Goal: Task Accomplishment & Management: Use online tool/utility

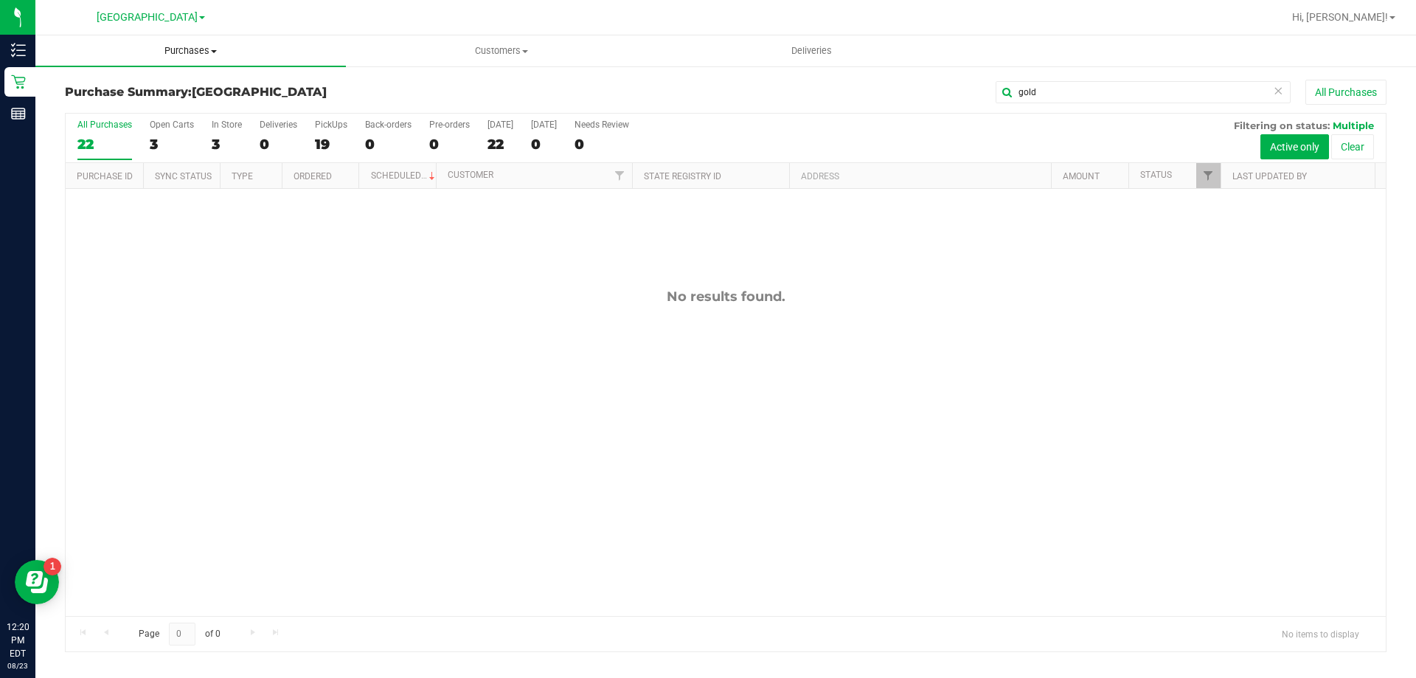
click at [177, 52] on span "Purchases" at bounding box center [190, 50] width 310 height 13
click at [152, 111] on li "Fulfillment" at bounding box center [190, 107] width 310 height 18
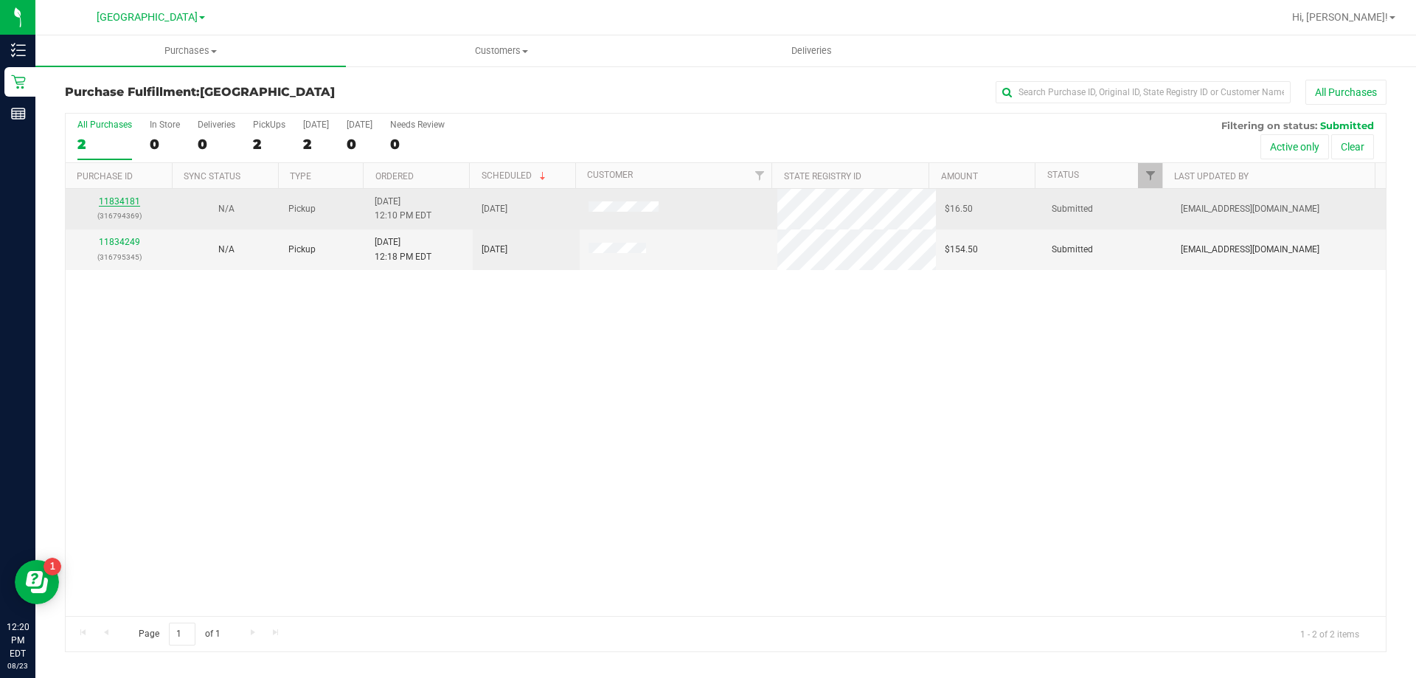
click at [130, 197] on link "11834181" at bounding box center [119, 201] width 41 height 10
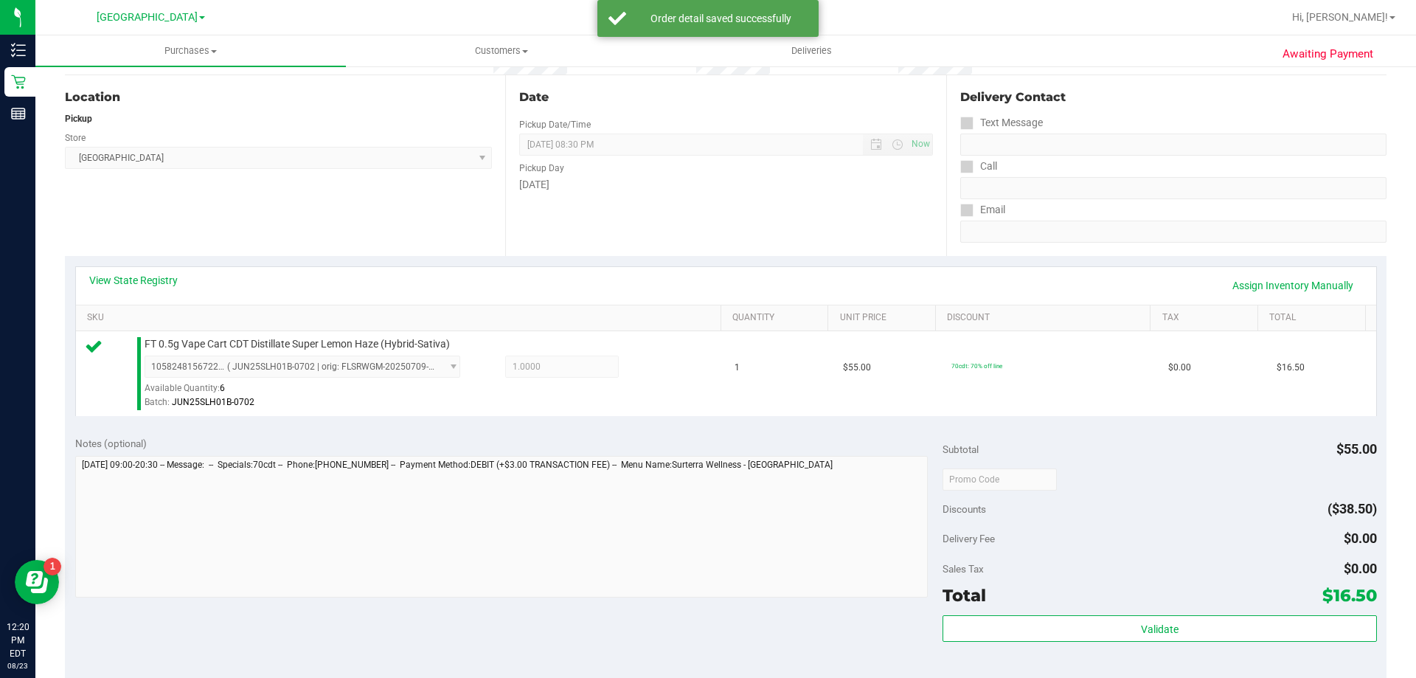
scroll to position [369, 0]
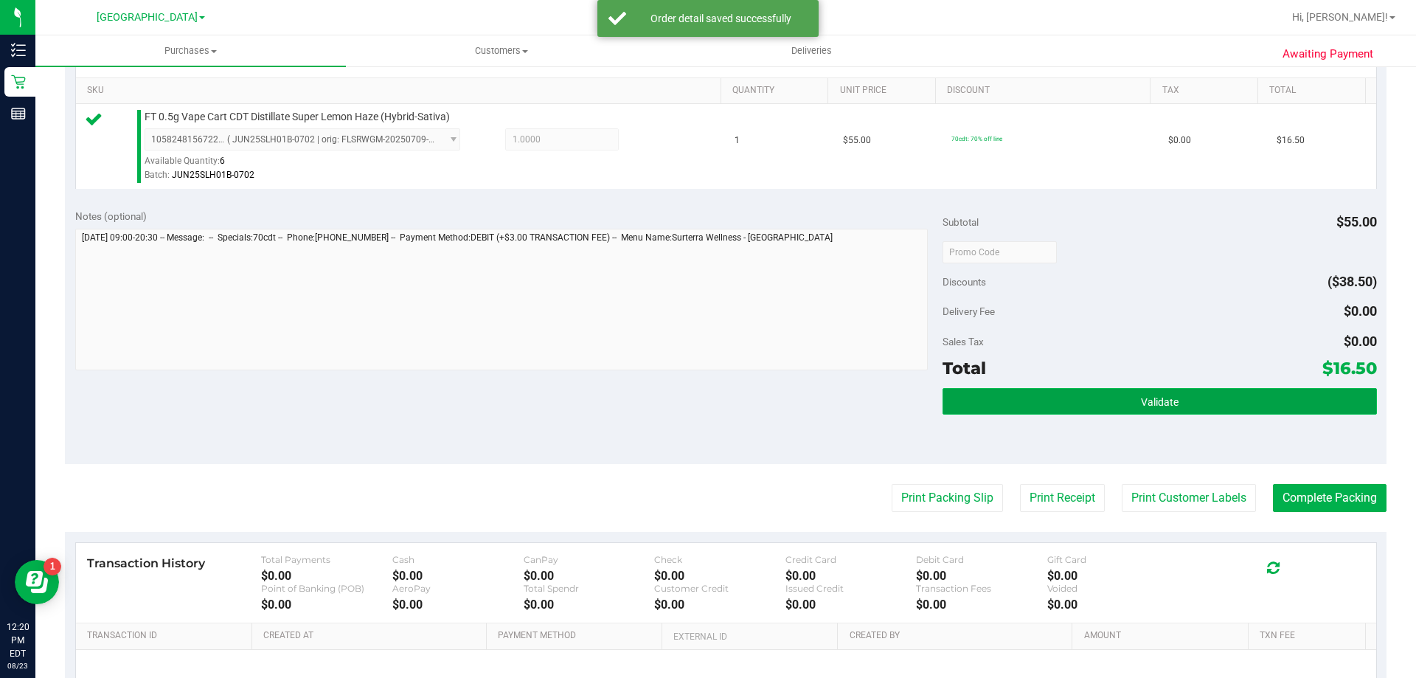
click at [1182, 389] on button "Validate" at bounding box center [1159, 401] width 434 height 27
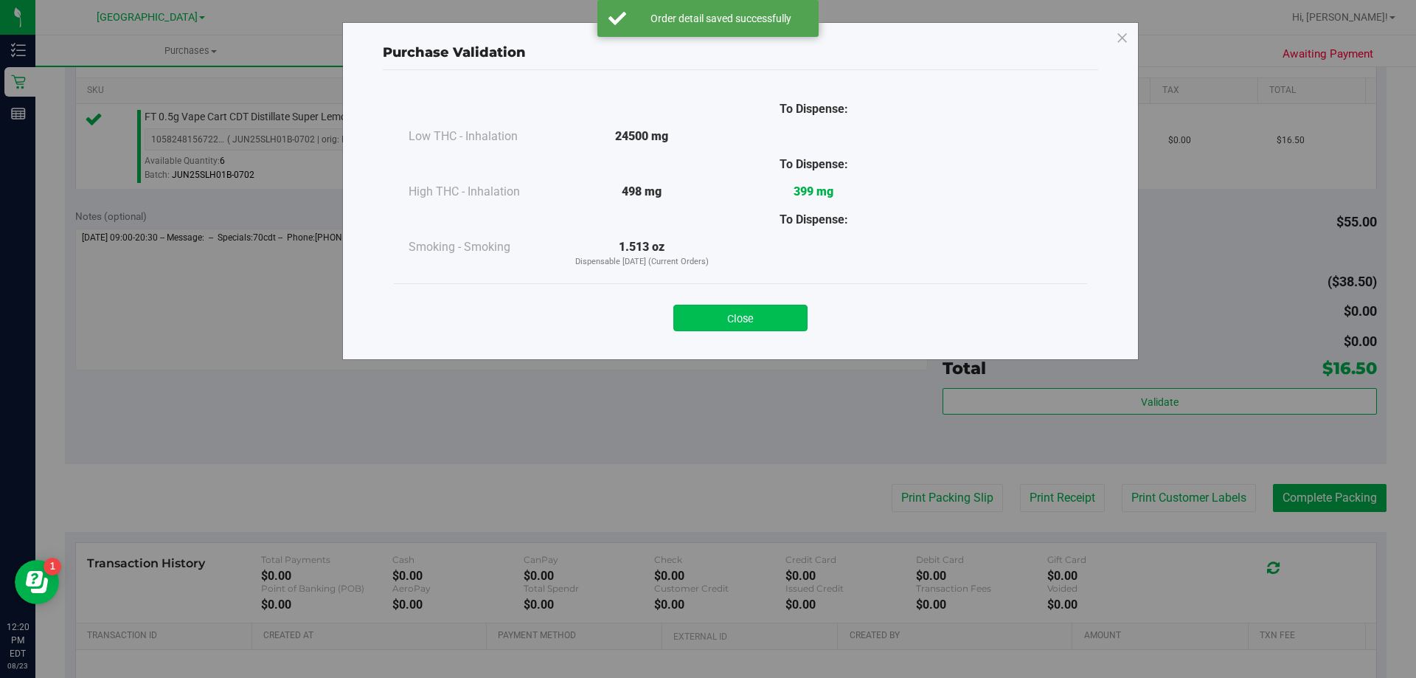
click at [775, 319] on button "Close" at bounding box center [740, 318] width 134 height 27
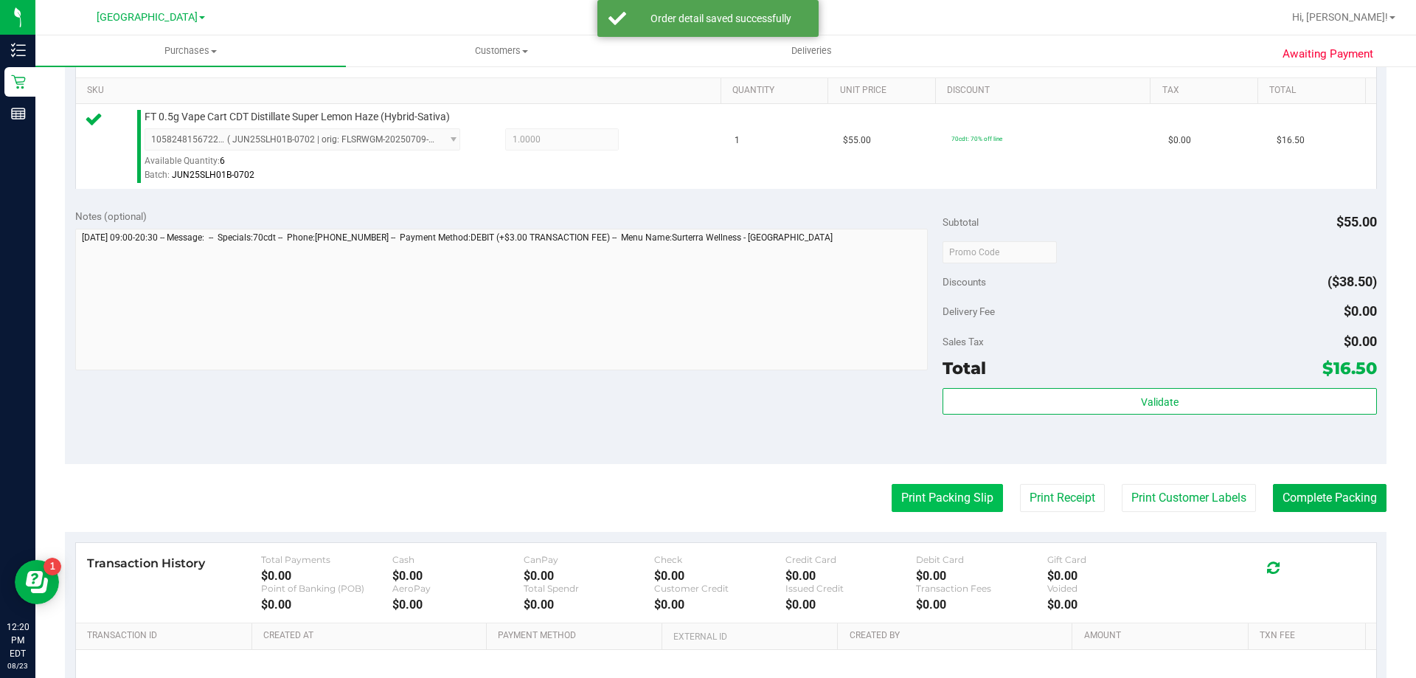
click at [896, 490] on button "Print Packing Slip" at bounding box center [947, 498] width 111 height 28
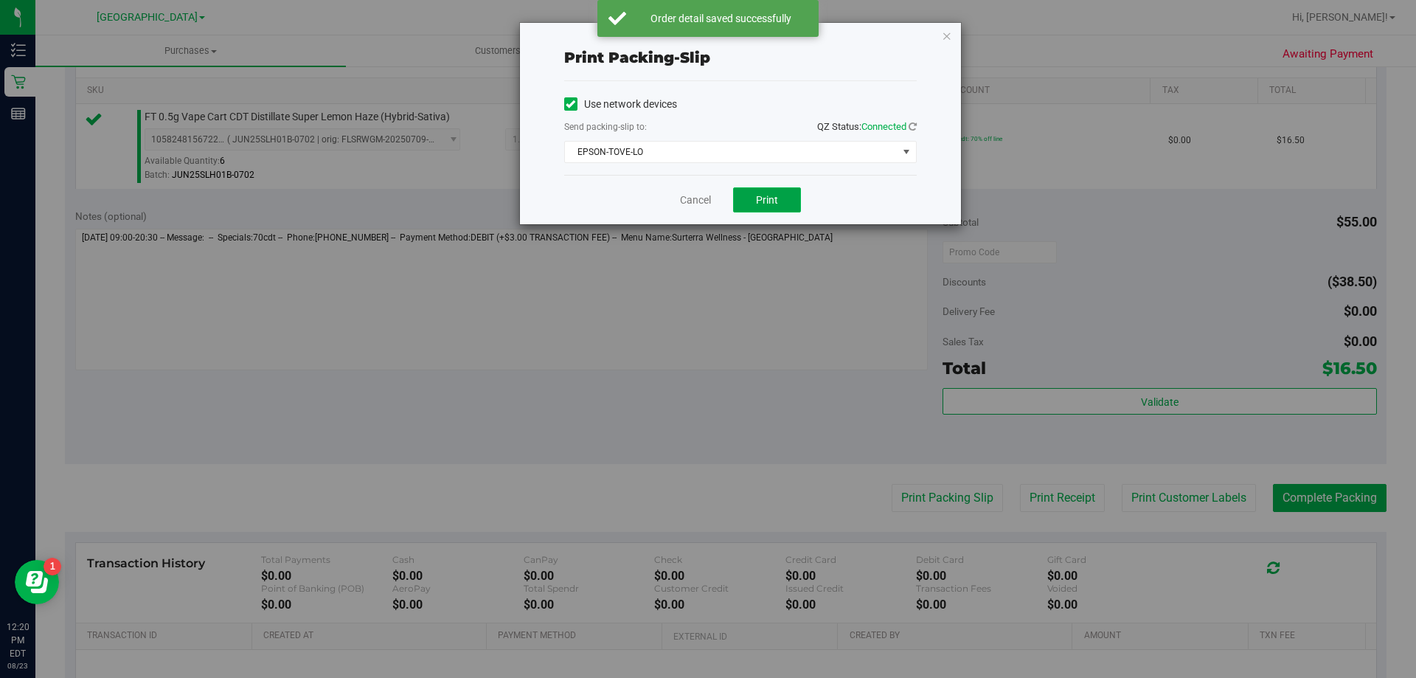
click at [778, 202] on button "Print" at bounding box center [767, 199] width 68 height 25
click at [681, 195] on link "Cancel" at bounding box center [695, 199] width 31 height 15
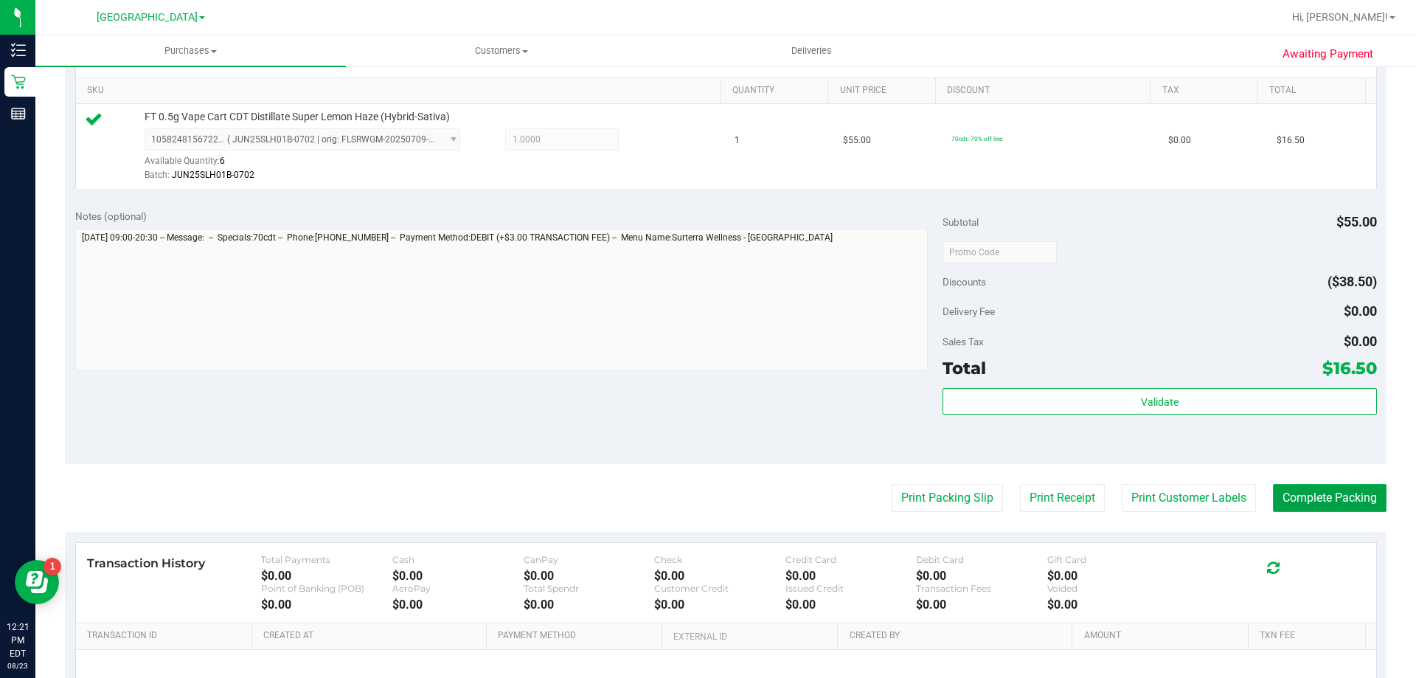
click at [1347, 491] on button "Complete Packing" at bounding box center [1330, 498] width 114 height 28
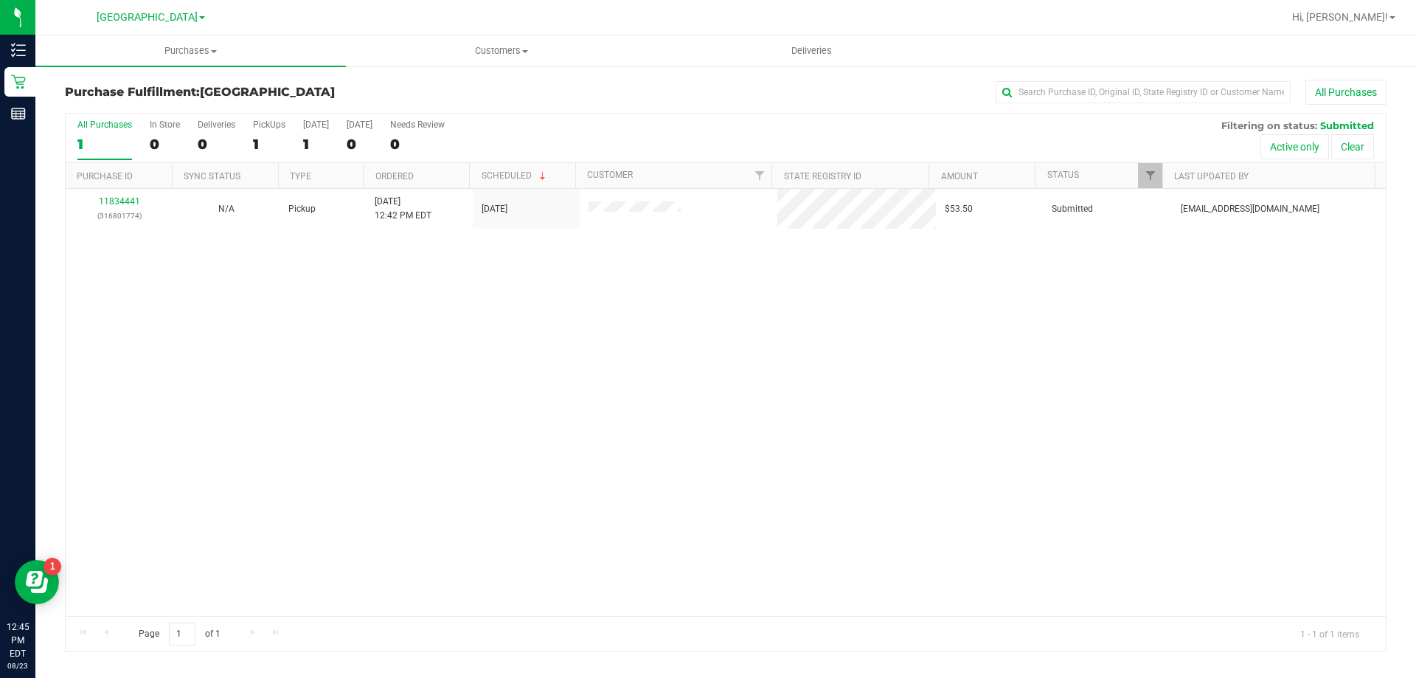
click at [369, 15] on div at bounding box center [773, 17] width 1018 height 29
